Goal: Find specific page/section: Find specific page/section

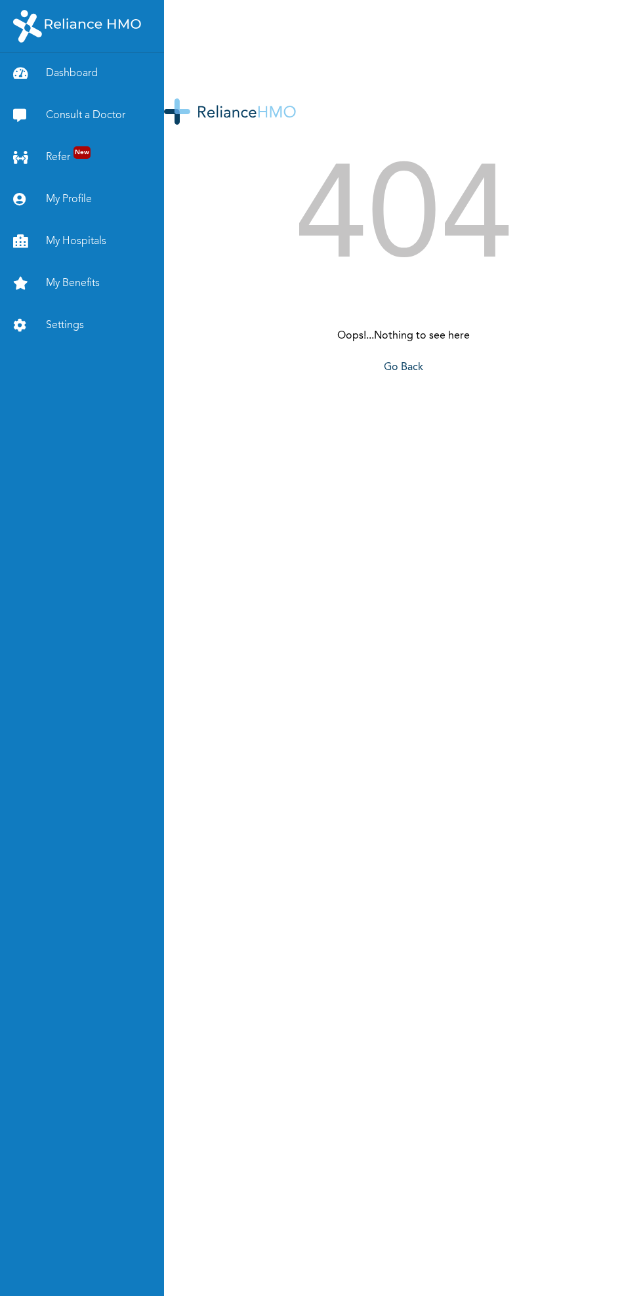
click at [71, 58] on link "Dashboard" at bounding box center [82, 74] width 164 height 42
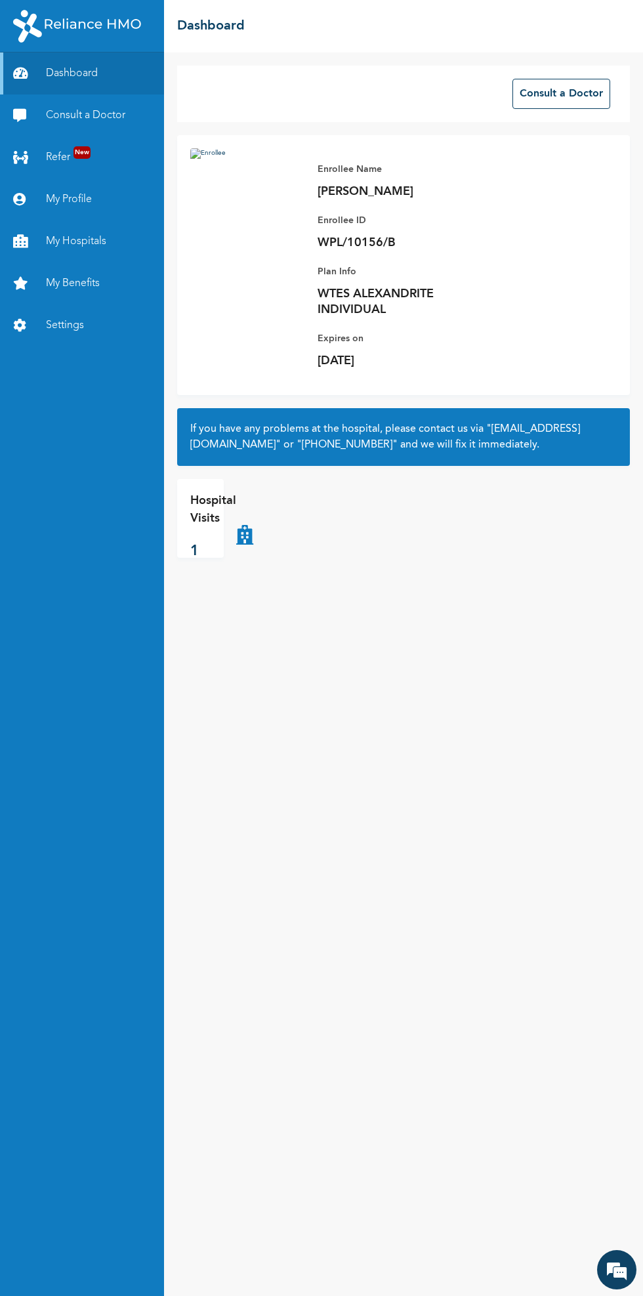
click at [101, 232] on link "My Hospitals" at bounding box center [82, 242] width 164 height 42
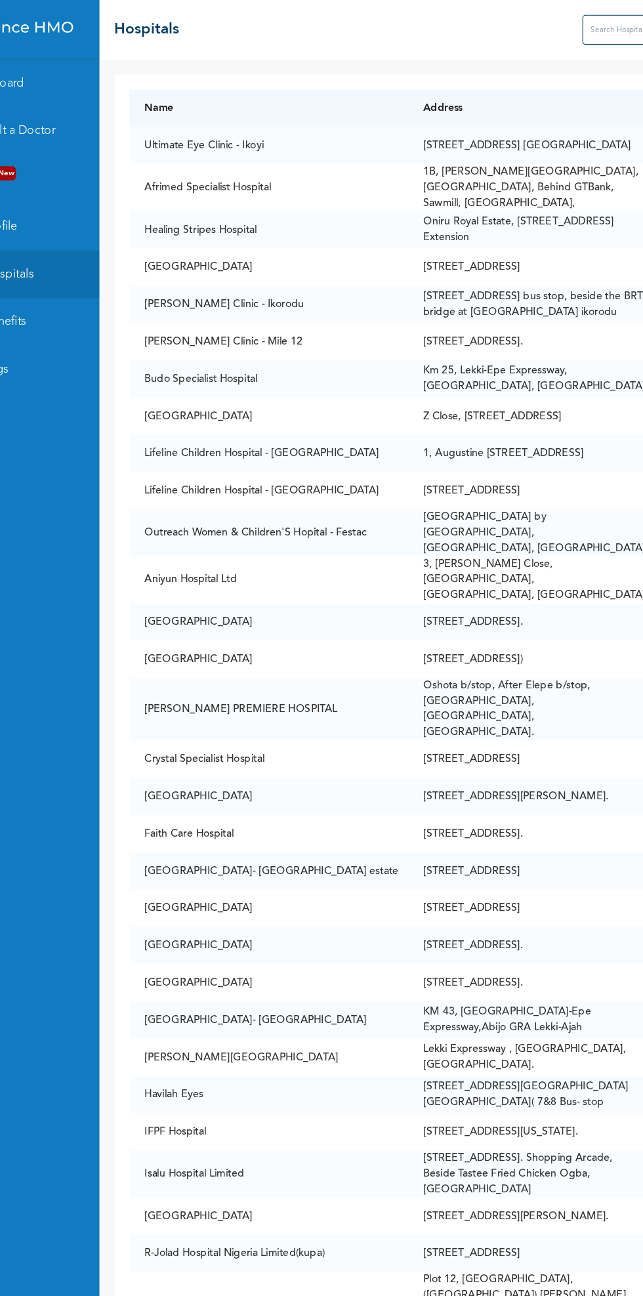
click at [589, 26] on input "text" at bounding box center [641, 26] width 105 height 26
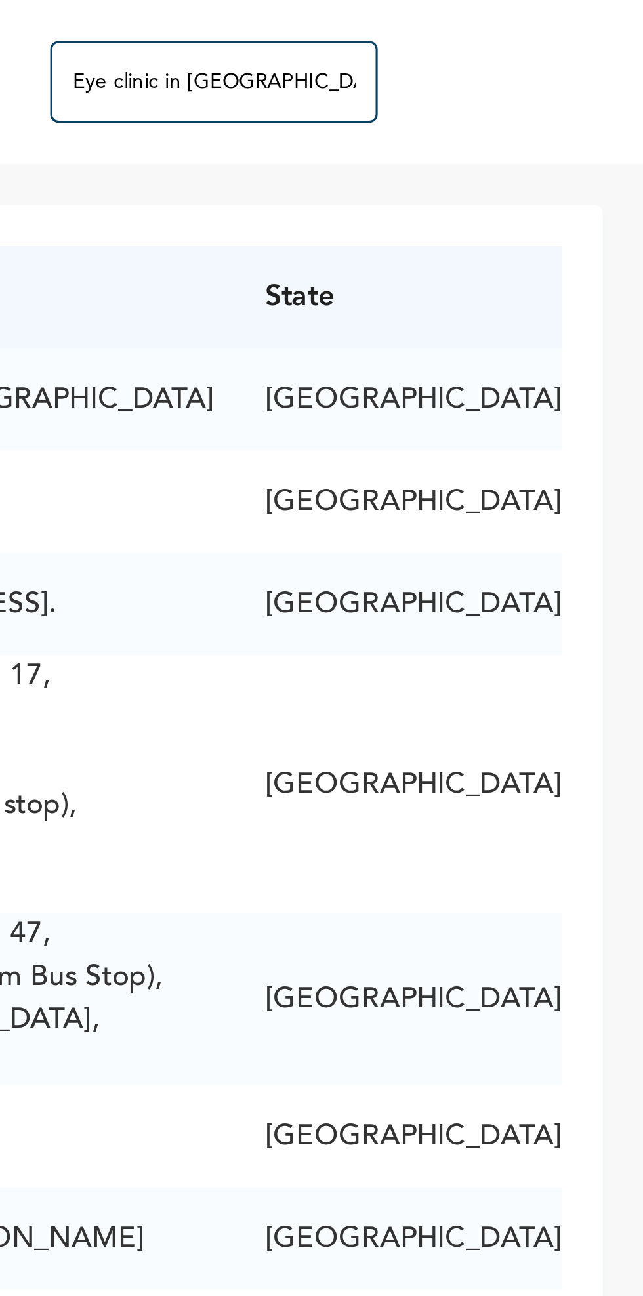
type input "Eye clinic in [GEOGRAPHIC_DATA]"
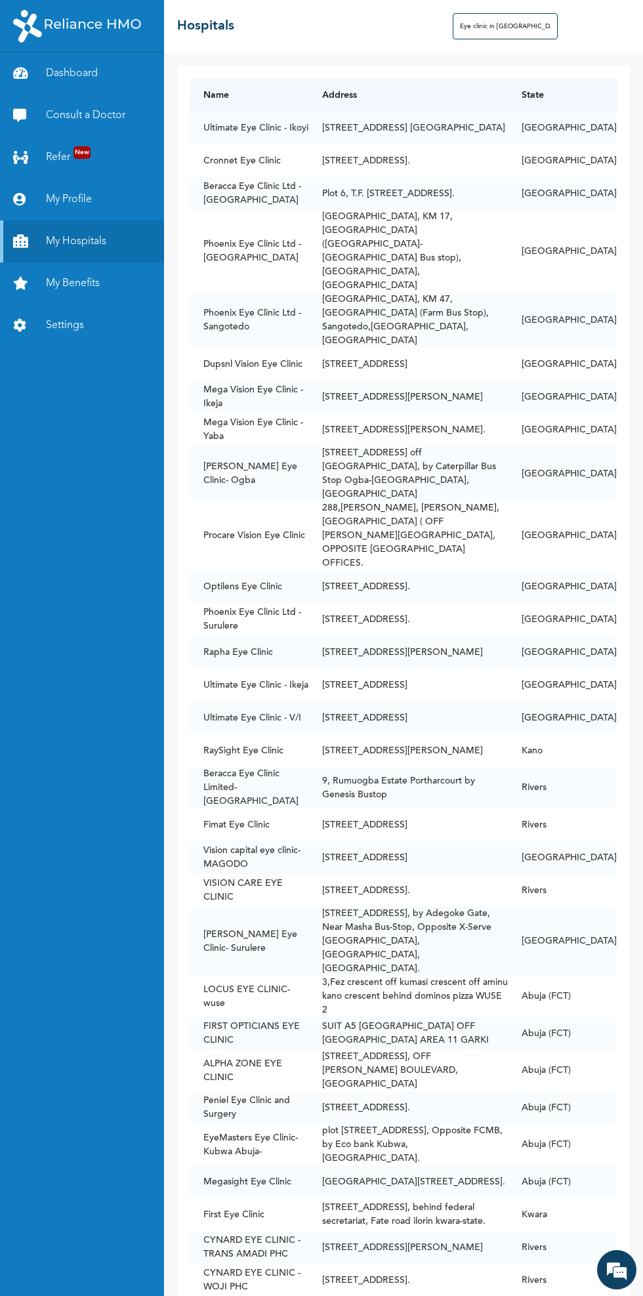
click at [509, 25] on input "Eye clinic in [GEOGRAPHIC_DATA]" at bounding box center [505, 26] width 105 height 26
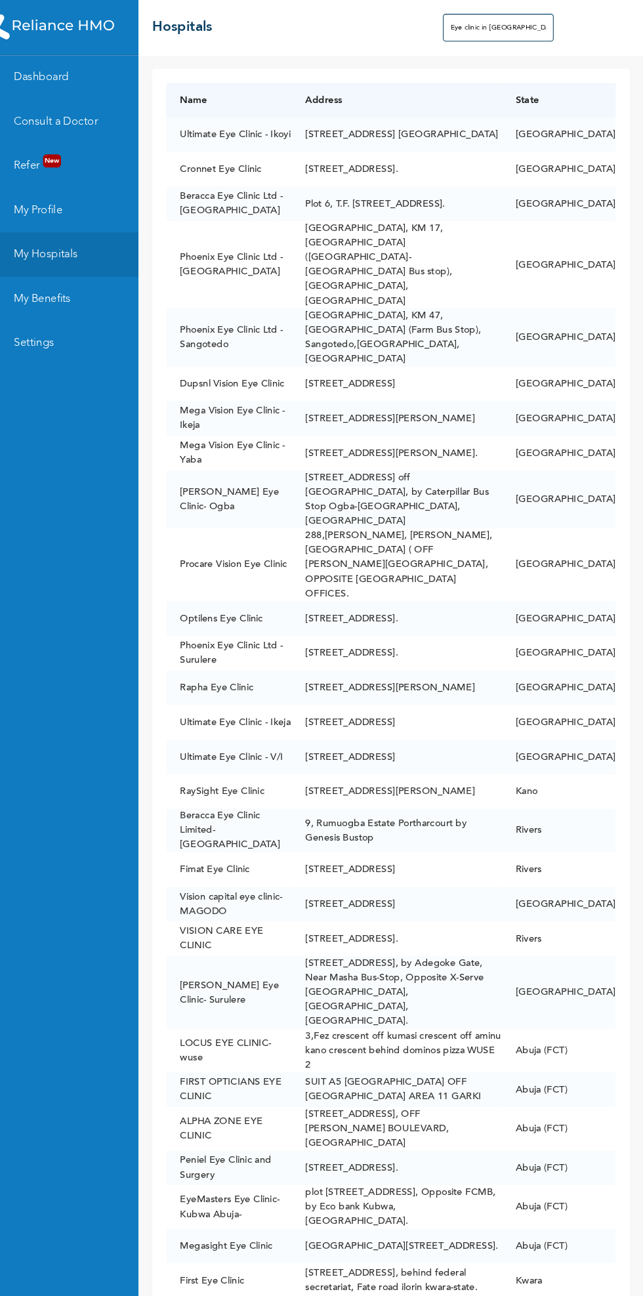
click at [527, 22] on input "Eye clinic in [GEOGRAPHIC_DATA]" at bounding box center [505, 26] width 105 height 26
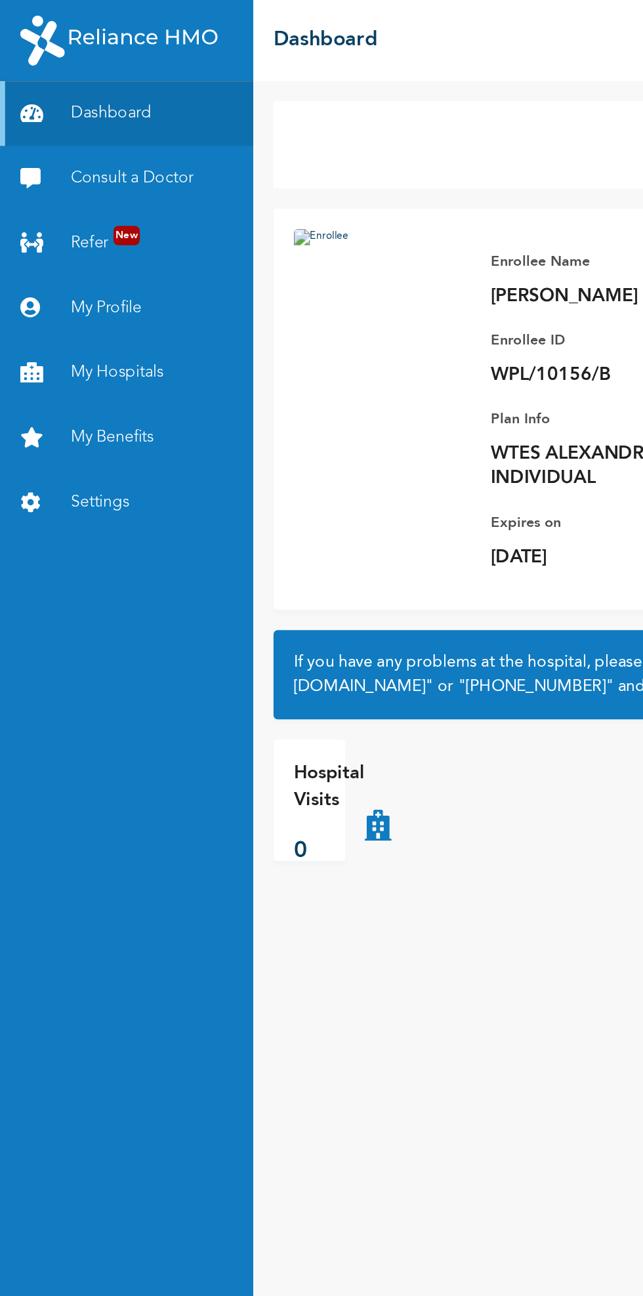
click at [60, 286] on link "My Benefits" at bounding box center [82, 284] width 164 height 42
